Goal: Task Accomplishment & Management: Manage account settings

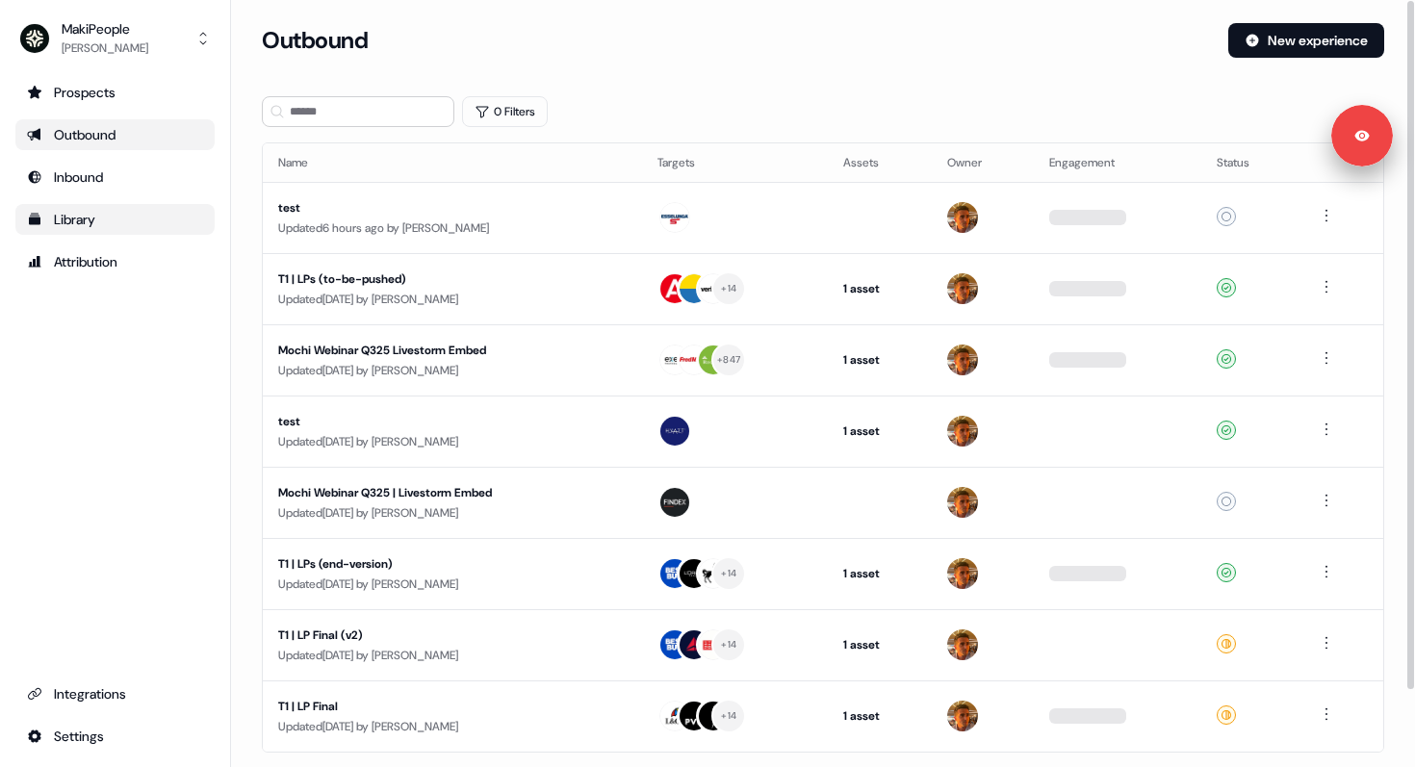
click at [100, 227] on div "Library" at bounding box center [115, 219] width 176 height 19
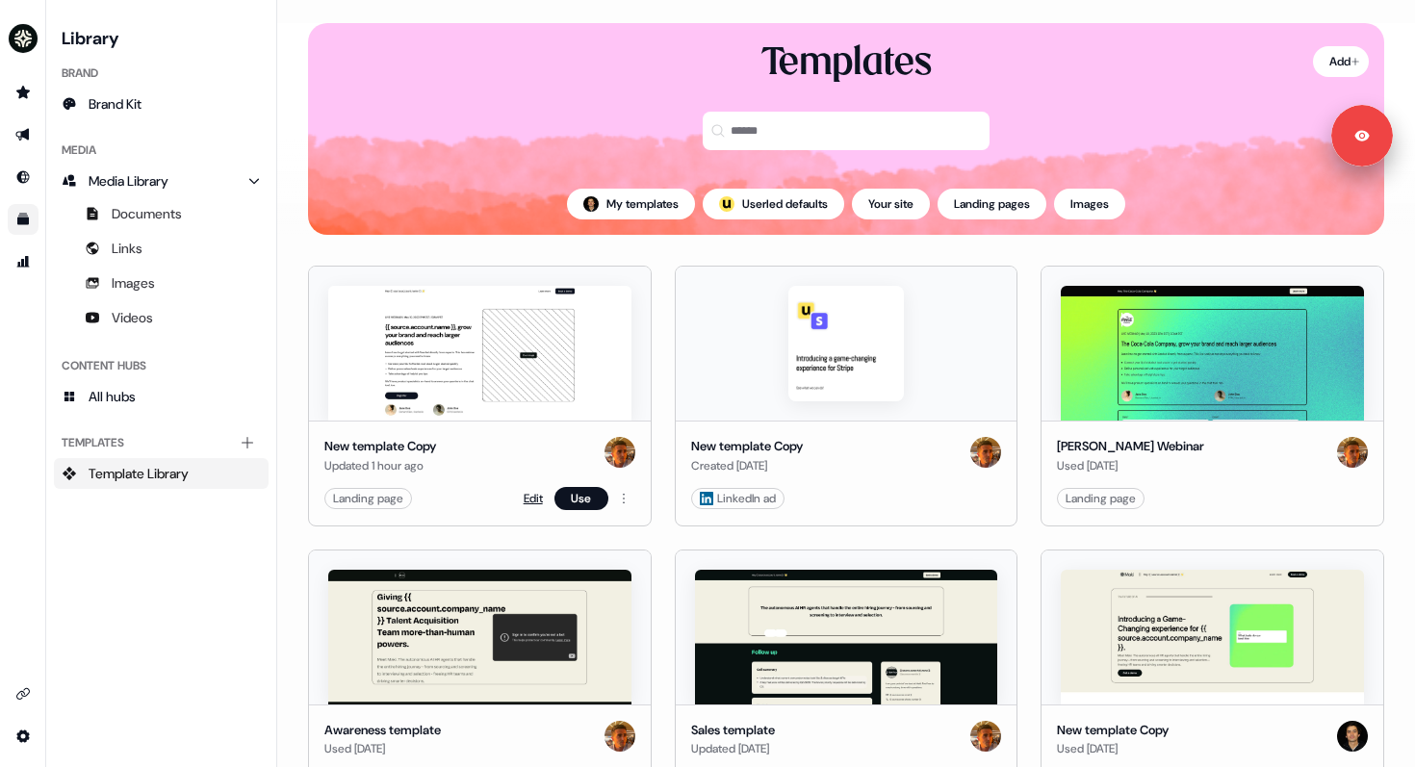
click at [529, 505] on link "Edit" at bounding box center [533, 498] width 19 height 19
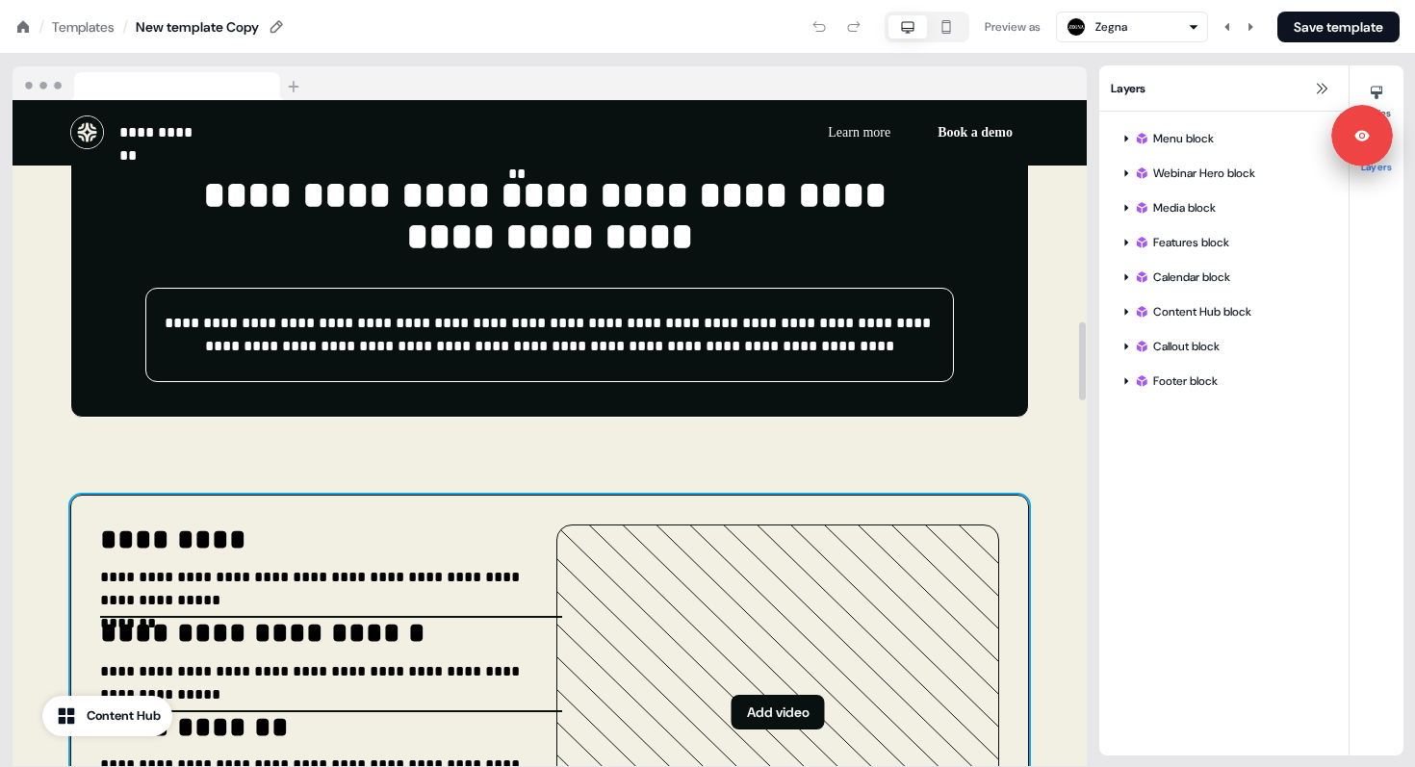
scroll to position [2053, 0]
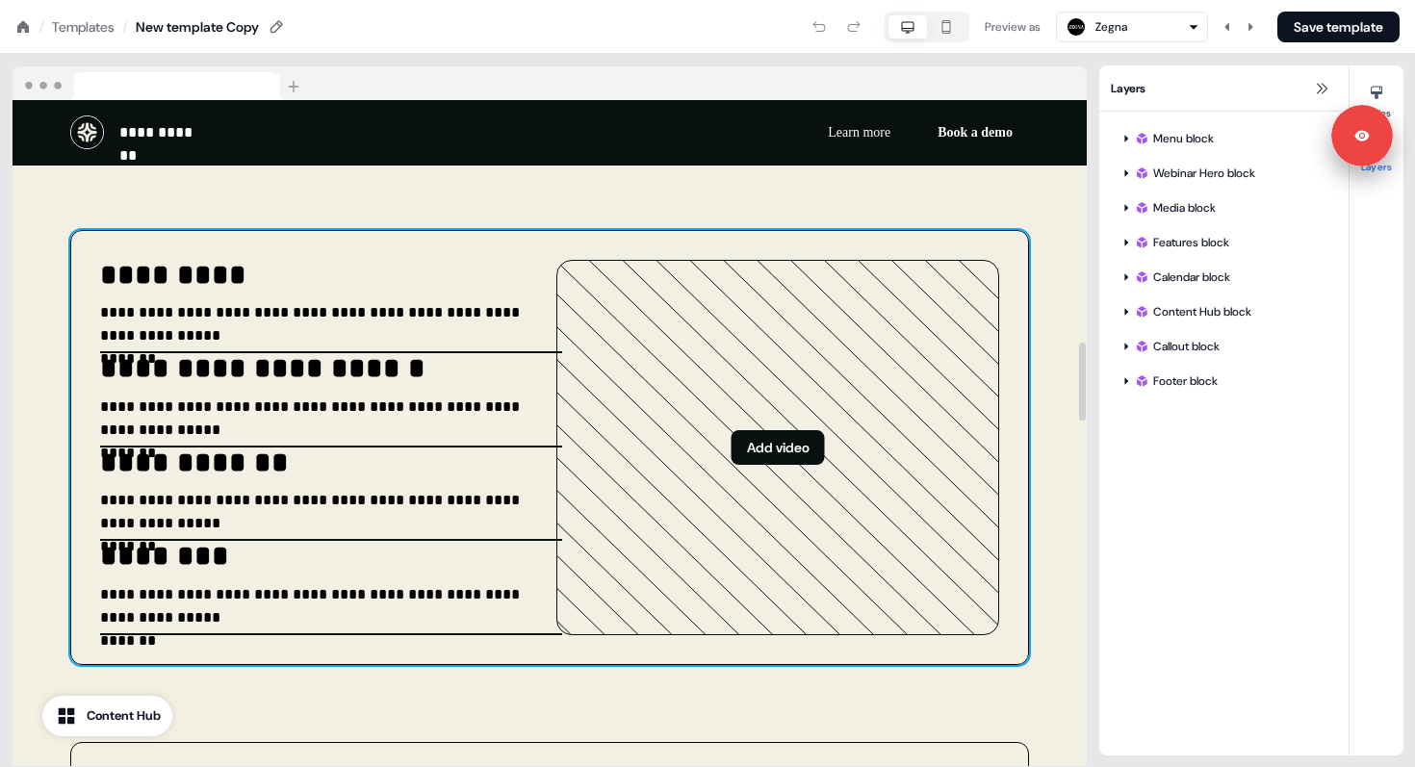
click at [545, 263] on div "**********" at bounding box center [549, 447] width 959 height 435
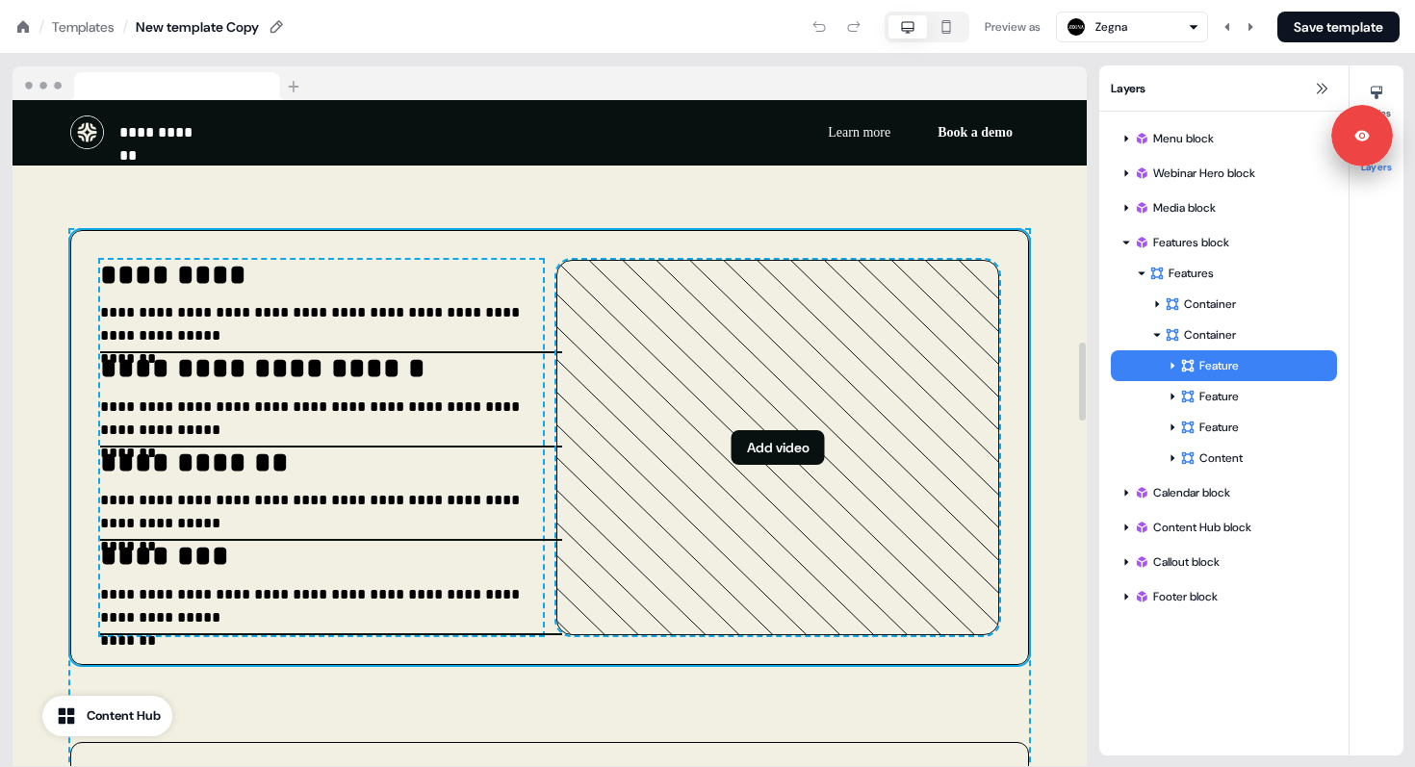
click at [540, 352] on div "**********" at bounding box center [321, 447] width 443 height 375
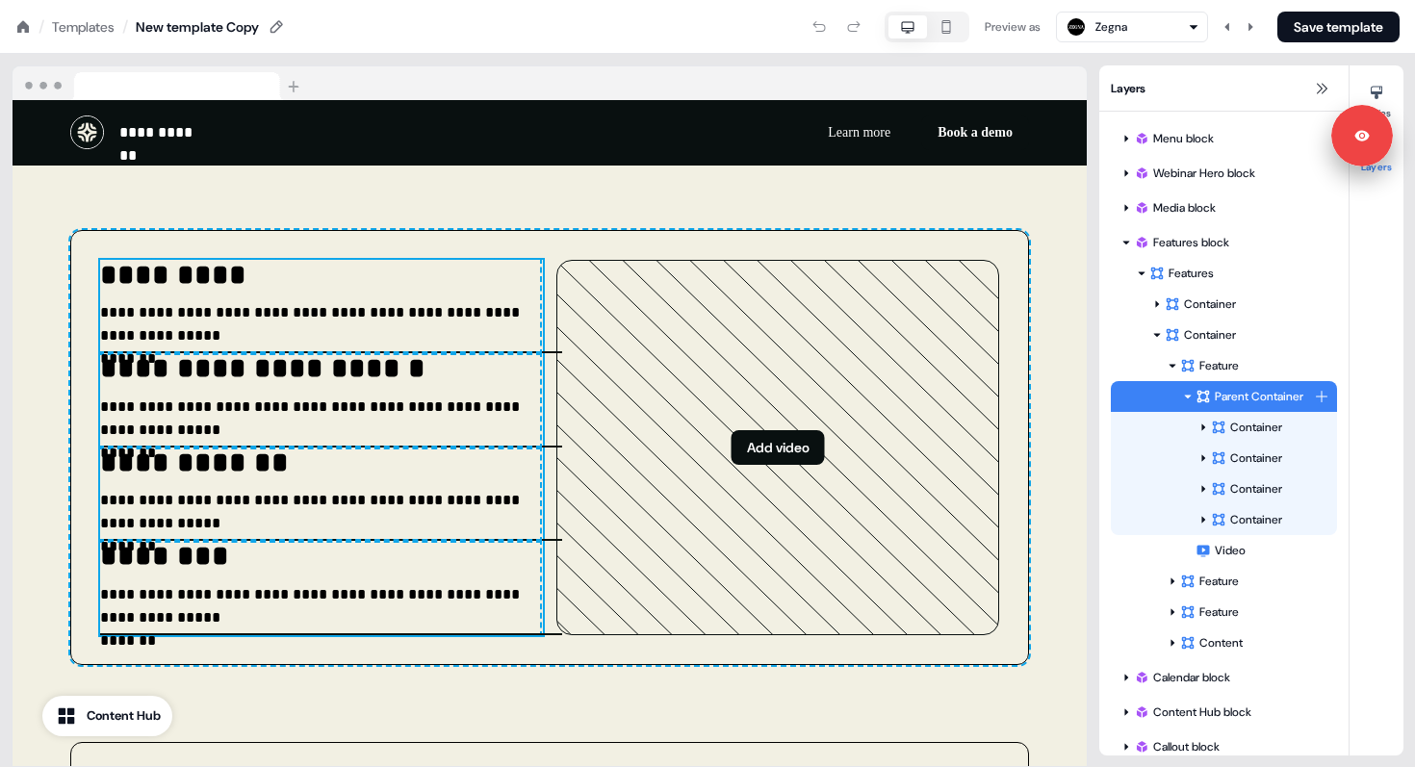
click at [1187, 397] on icon at bounding box center [1188, 397] width 7 height 4
click at [1209, 427] on div at bounding box center [1203, 427] width 15 height 15
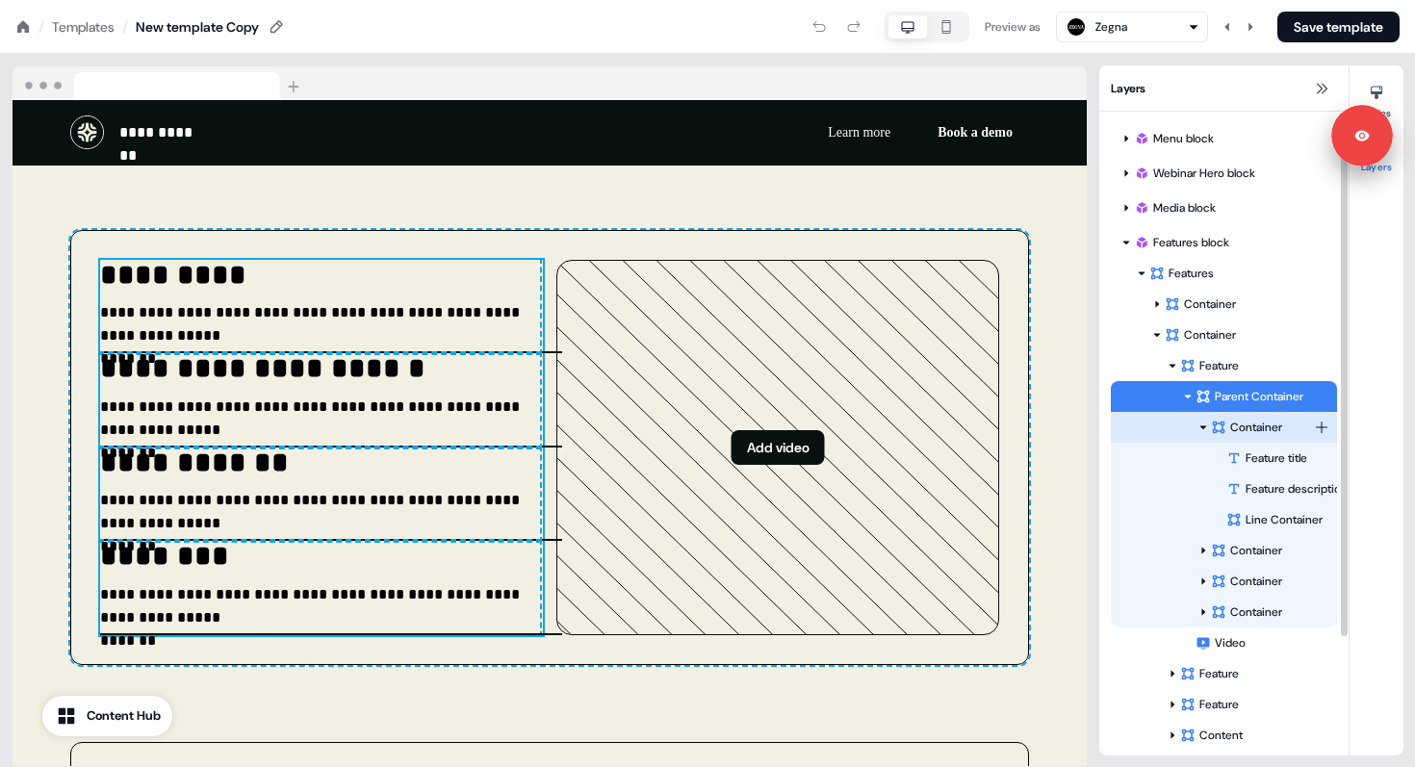
click at [1206, 427] on icon at bounding box center [1204, 428] width 10 height 10
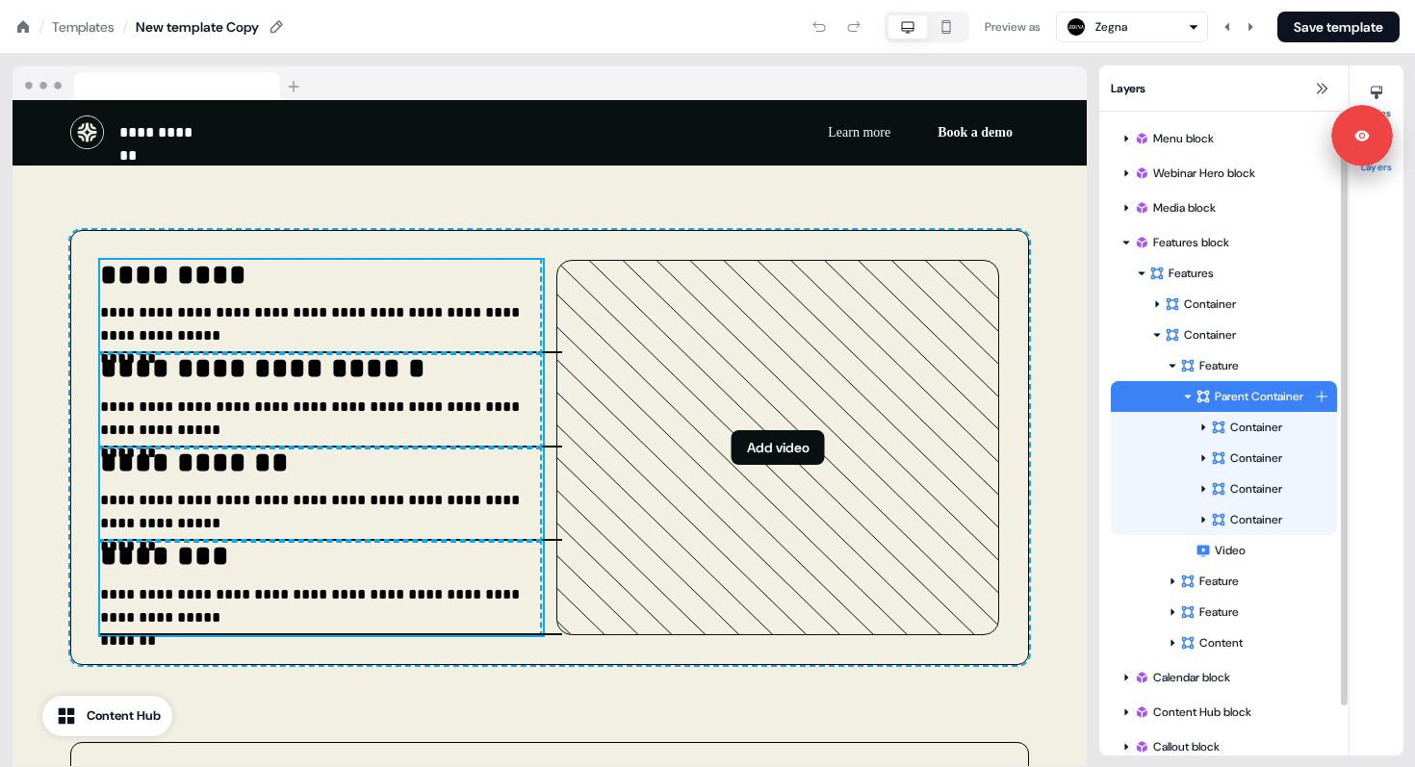
click at [1174, 393] on div "Parent Container" at bounding box center [1224, 396] width 226 height 31
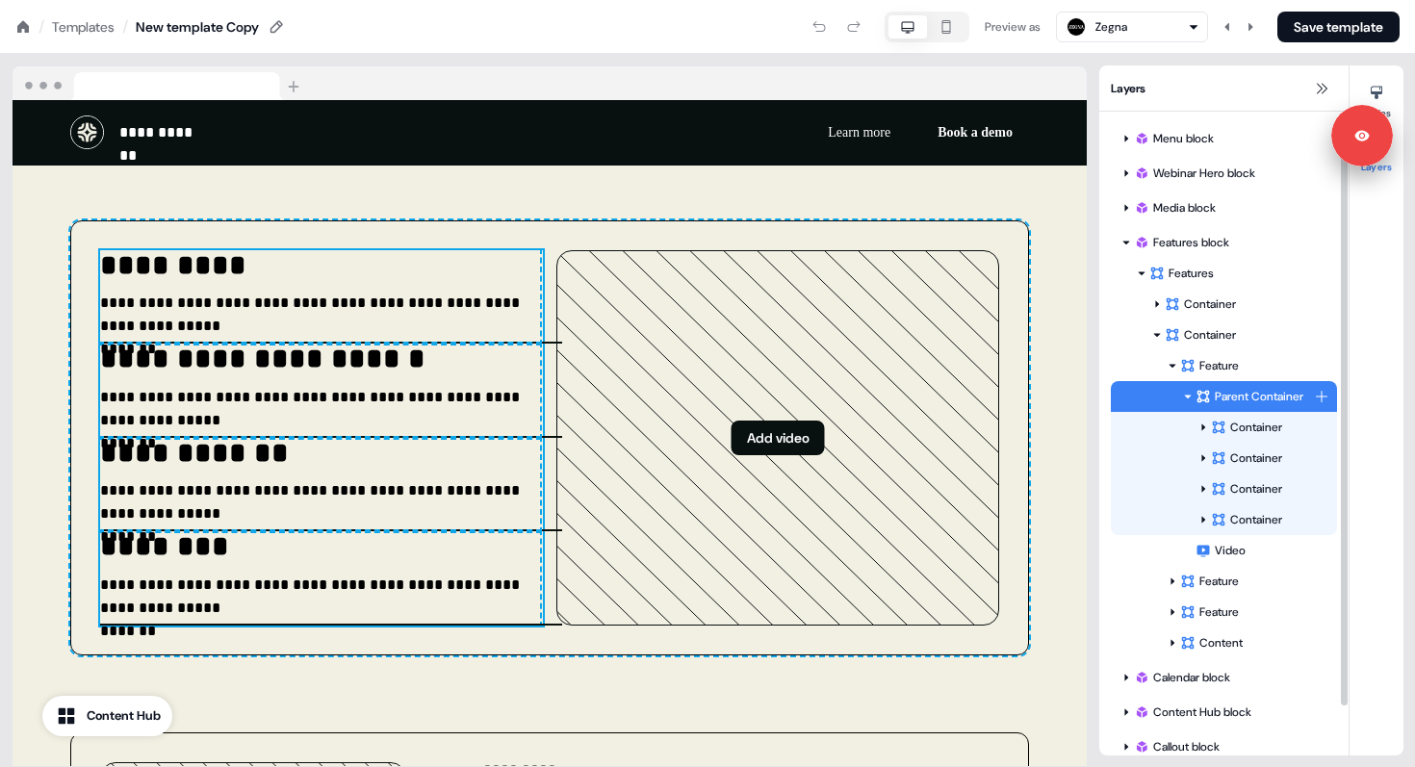
click at [1185, 394] on icon at bounding box center [1188, 397] width 10 height 10
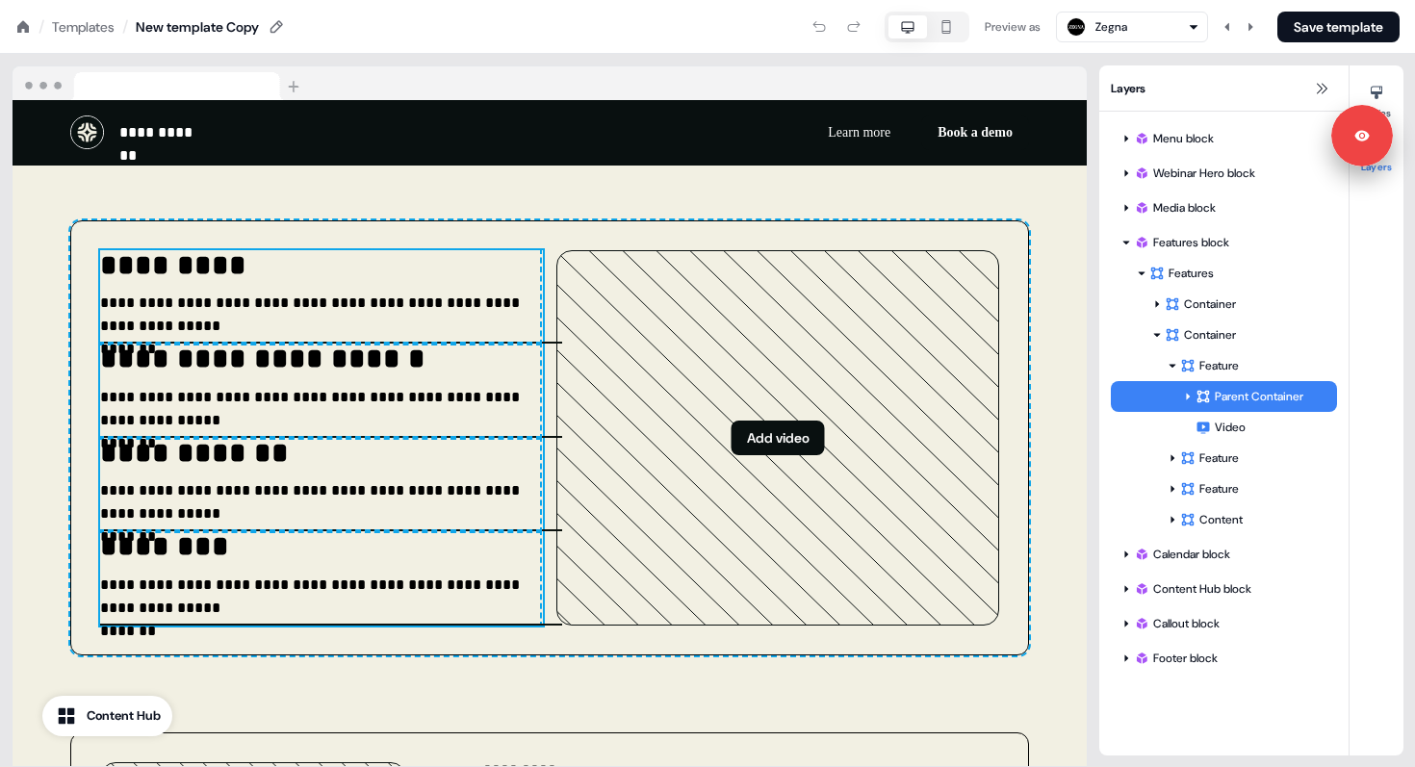
click at [25, 19] on icon at bounding box center [22, 26] width 15 height 15
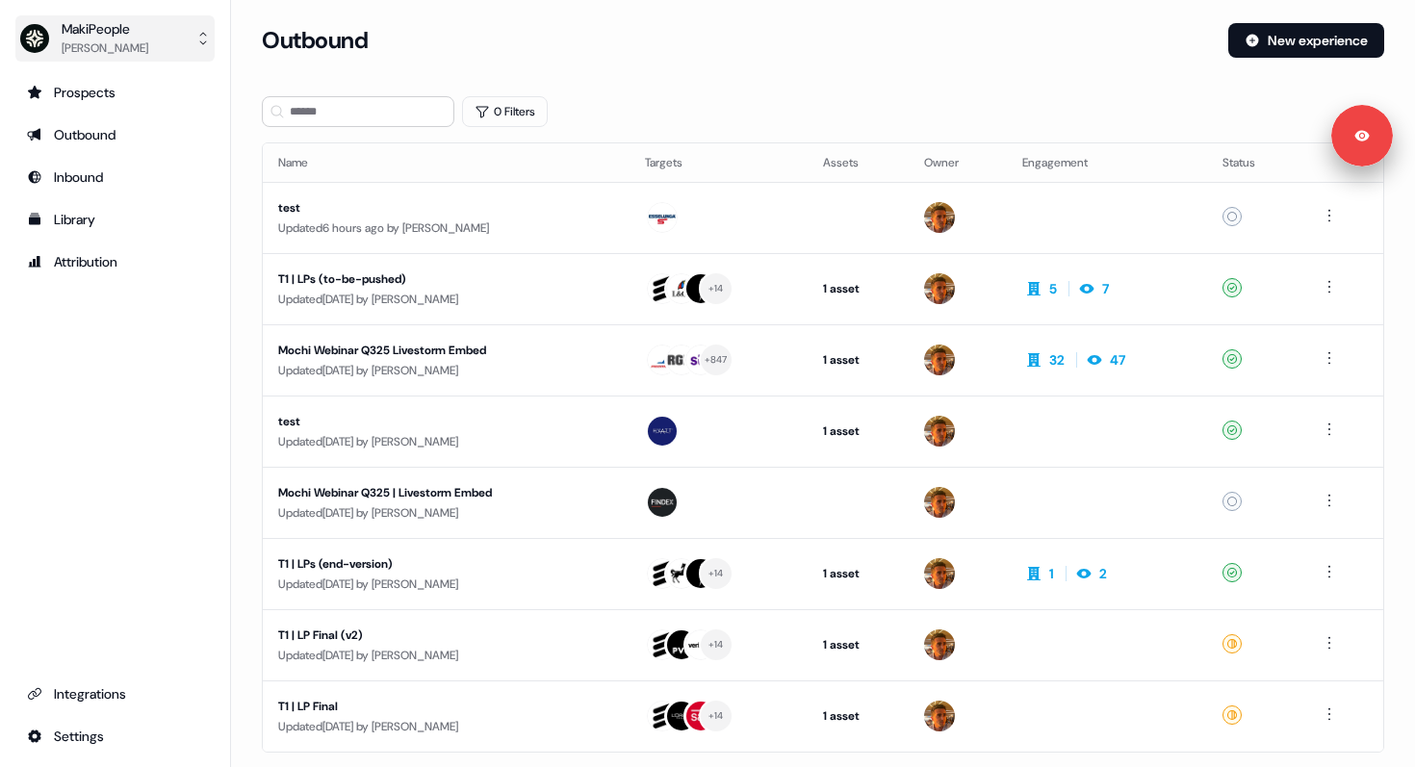
click at [87, 33] on div "MakiPeople" at bounding box center [105, 28] width 87 height 19
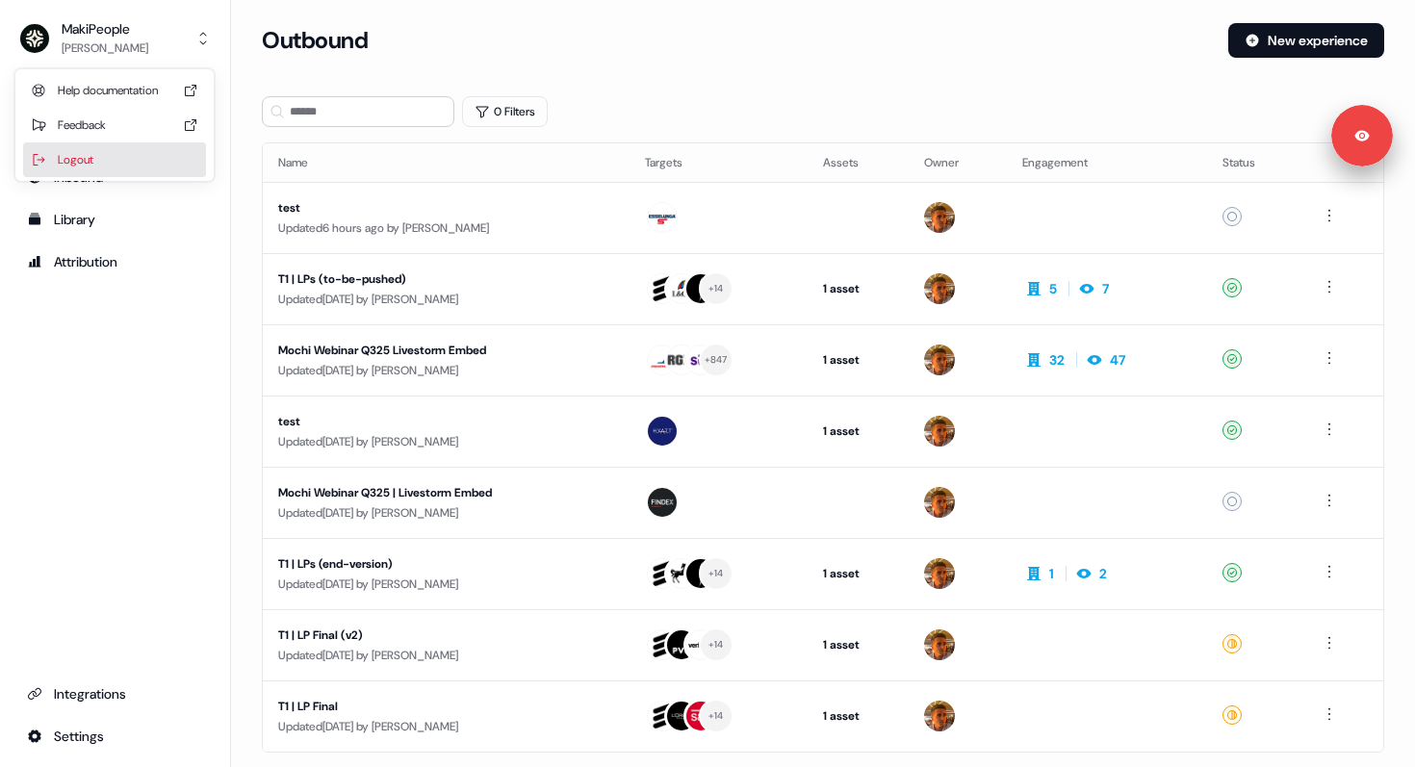
click at [116, 161] on div "Logout" at bounding box center [114, 159] width 183 height 35
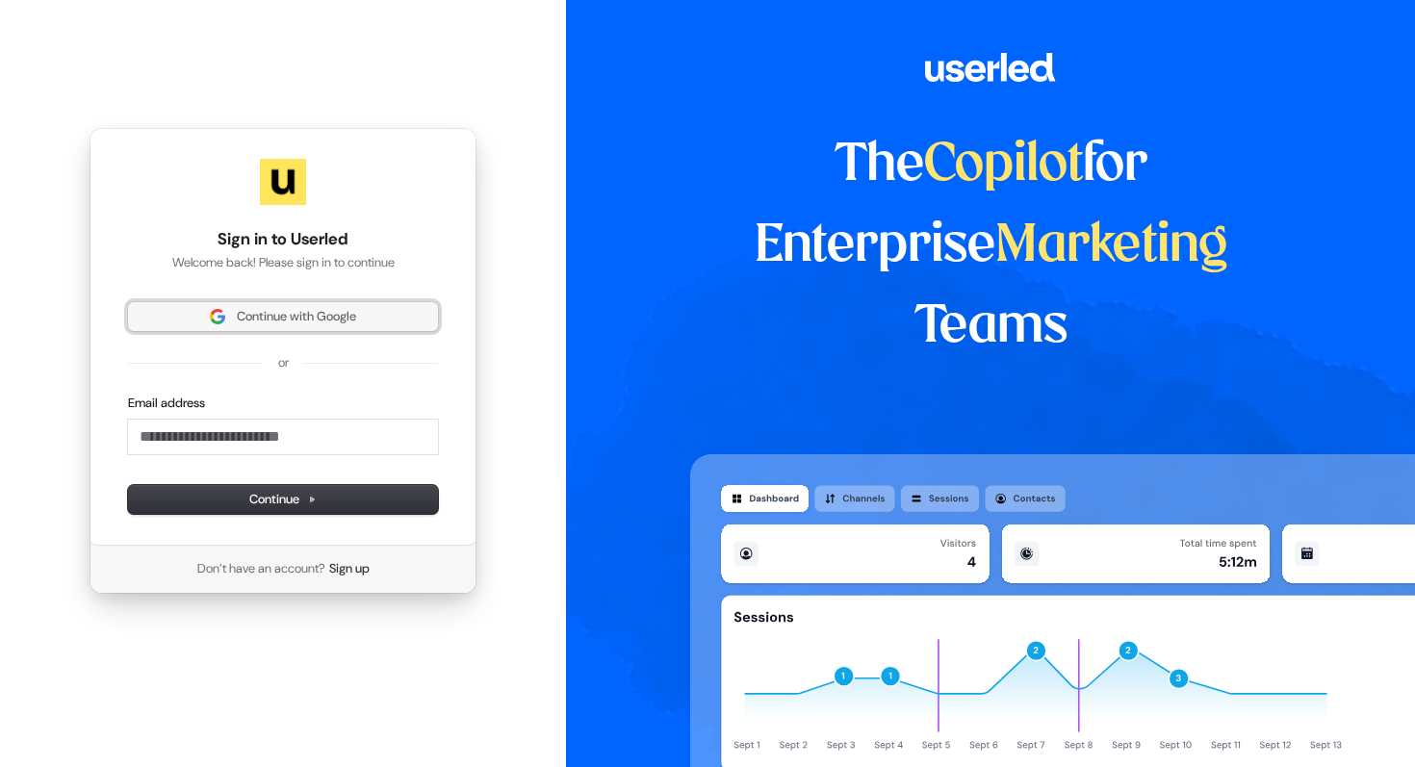
click at [271, 306] on button "Continue with Google" at bounding box center [283, 316] width 310 height 29
